Goal: Information Seeking & Learning: Learn about a topic

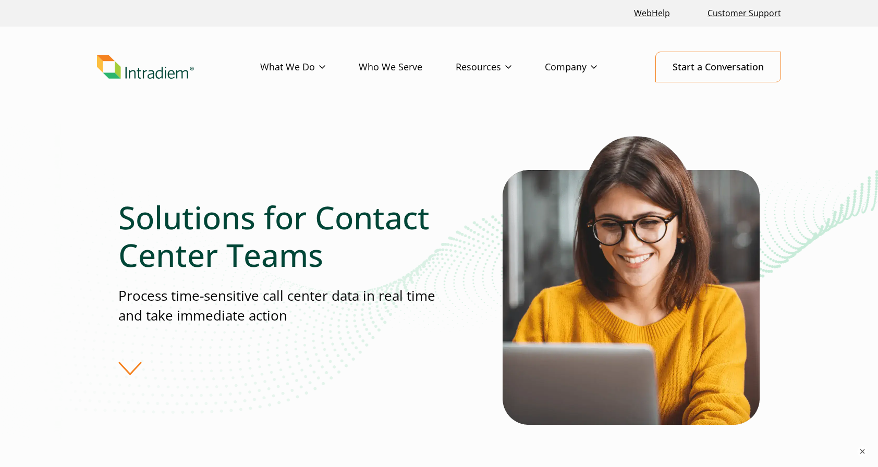
scroll to position [261, 0]
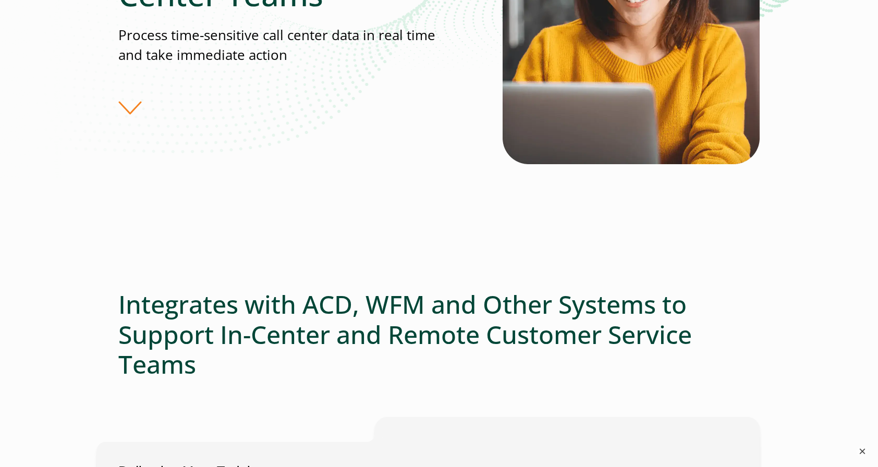
click at [862, 449] on button "×" at bounding box center [863, 451] width 13 height 13
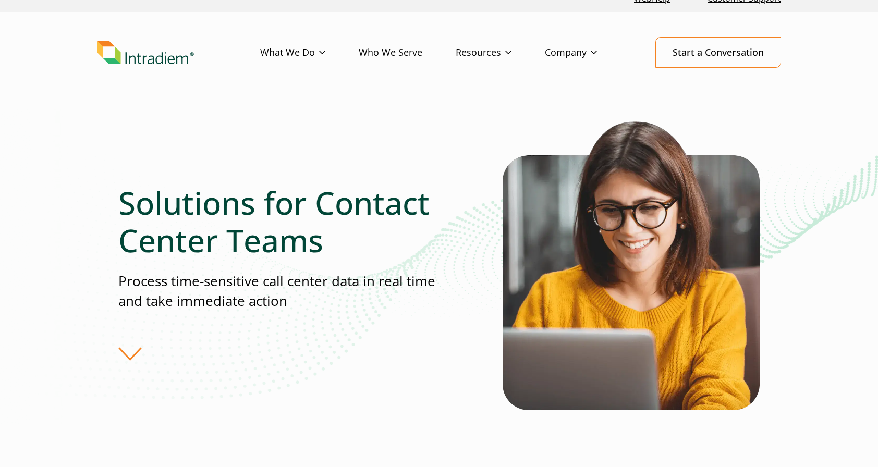
scroll to position [0, 0]
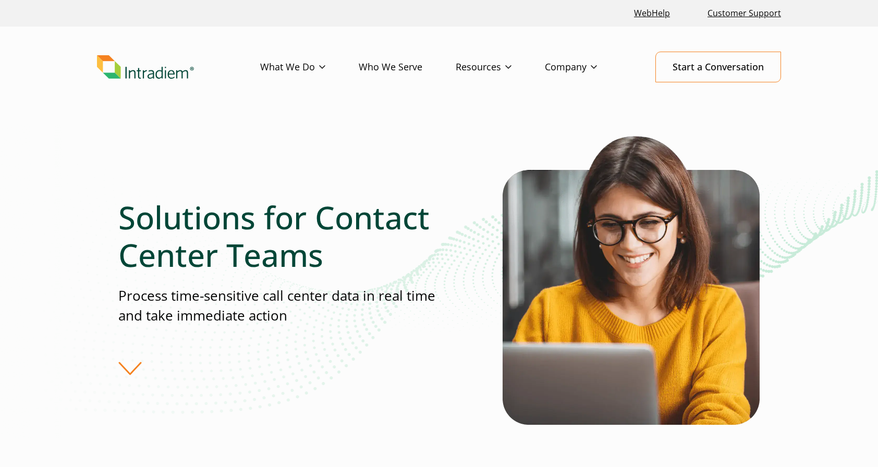
click at [164, 69] on img "Link to homepage of Intradiem" at bounding box center [145, 67] width 97 height 24
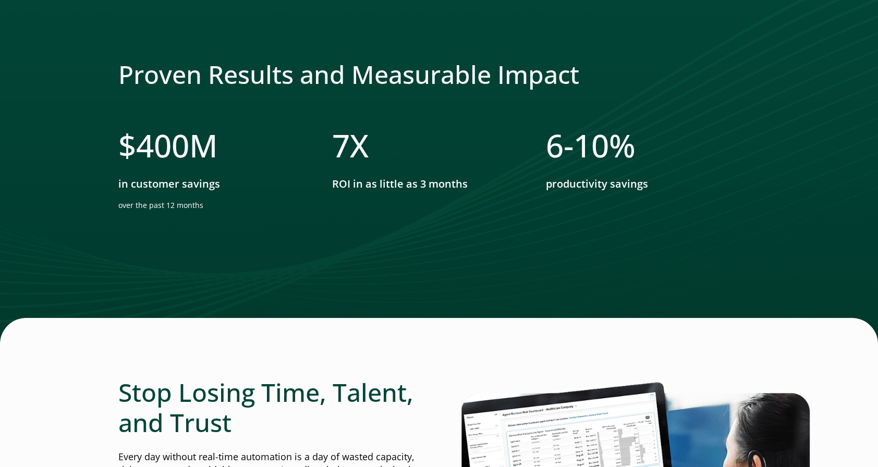
scroll to position [1930, 0]
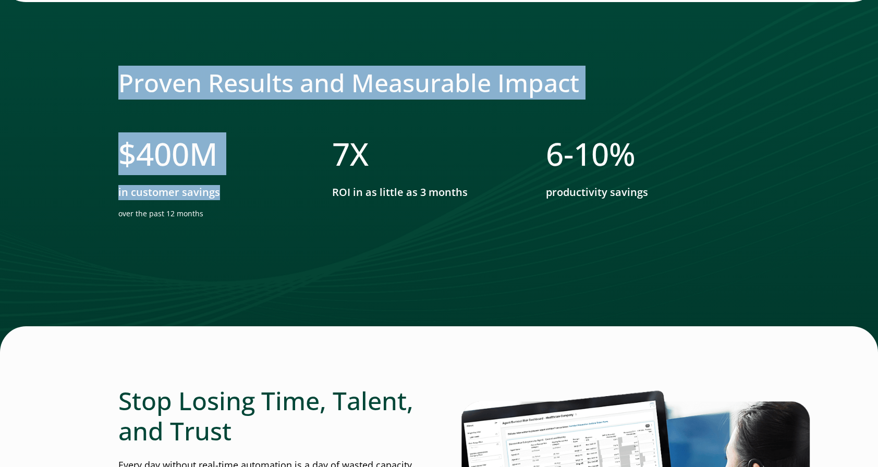
drag, startPoint x: 223, startPoint y: 195, endPoint x: 114, endPoint y: 144, distance: 119.9
click at [114, 144] on div "Proven Results and Measurable Impact $ 400 M in customer savings over the past …" at bounding box center [439, 164] width 878 height 377
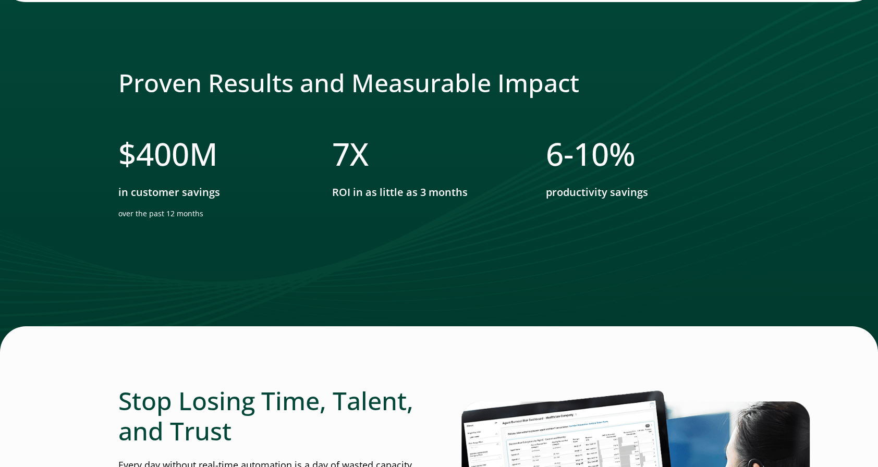
drag, startPoint x: 114, startPoint y: 144, endPoint x: 215, endPoint y: 224, distance: 129.2
click at [215, 224] on li "$ 400 M in customer savings over the past 12 months" at bounding box center [225, 181] width 214 height 92
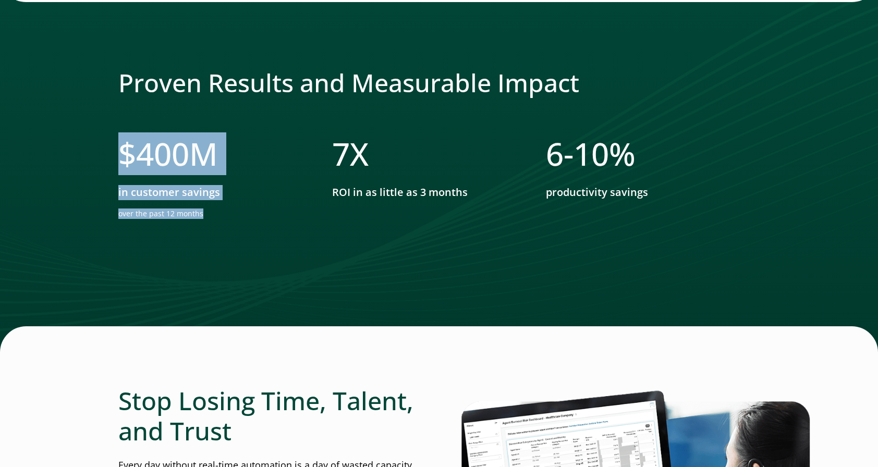
drag, startPoint x: 206, startPoint y: 218, endPoint x: 122, endPoint y: 158, distance: 103.2
click at [122, 158] on li "$ 400 M in customer savings over the past 12 months" at bounding box center [225, 181] width 214 height 92
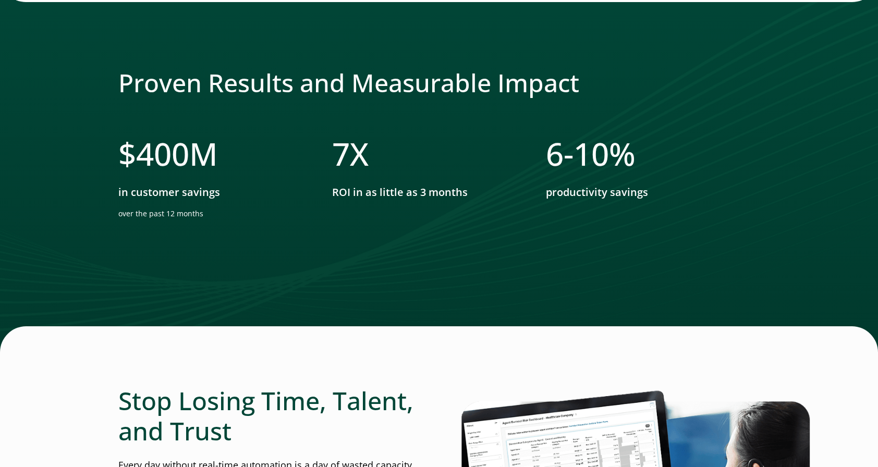
click at [399, 218] on li "7 X ROI in as little as 3 months" at bounding box center [439, 181] width 214 height 92
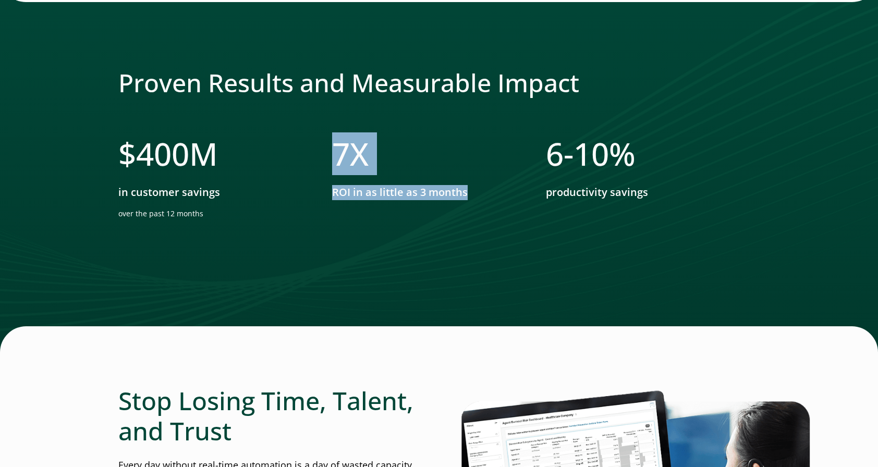
drag, startPoint x: 467, startPoint y: 191, endPoint x: 335, endPoint y: 154, distance: 137.4
click at [334, 154] on li "7 X ROI in as little as 3 months" at bounding box center [439, 181] width 214 height 92
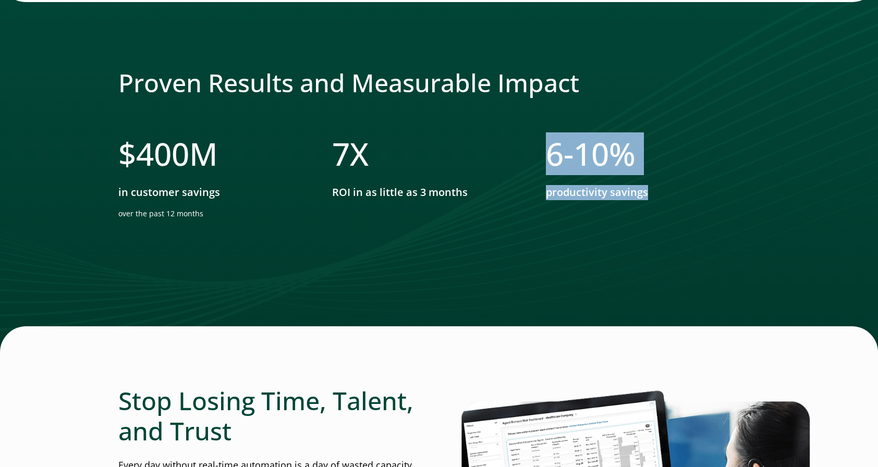
drag, startPoint x: 664, startPoint y: 208, endPoint x: 550, endPoint y: 158, distance: 124.3
click at [550, 158] on li "6- 10 % productivity savings​" at bounding box center [653, 181] width 214 height 92
drag, startPoint x: 550, startPoint y: 158, endPoint x: 539, endPoint y: 267, distance: 110.0
click at [542, 259] on ul "$ 400 M in customer savings over the past 12 months 7 X ROI in as little as 3 m…" at bounding box center [439, 206] width 642 height 142
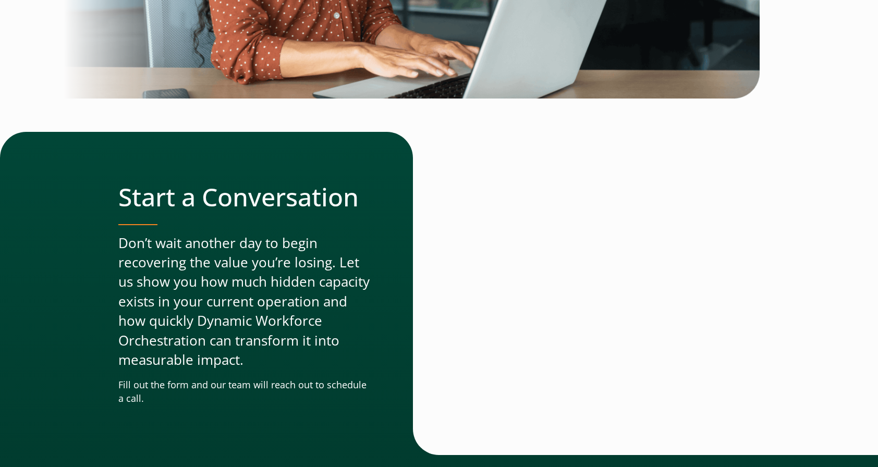
scroll to position [3025, 0]
